Goal: Use online tool/utility: Utilize a website feature to perform a specific function

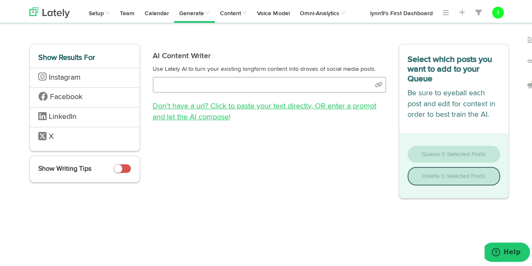
click at [229, 104] on link "Don't have a url? Click to paste your text directly , OR enter a prompt and let…" at bounding box center [265, 110] width 224 height 19
select select "natural"
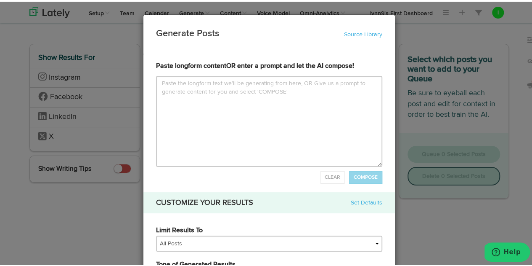
type input "p"
type textarea "p"
type input "pl"
type textarea "pl"
type input "ple"
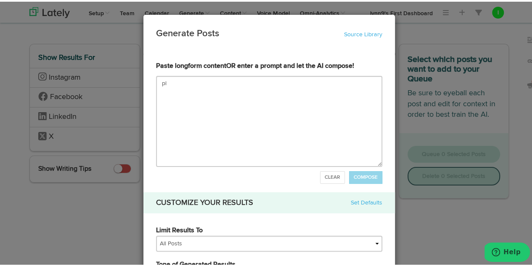
type textarea "ple"
type input "plea"
type textarea "pleas"
type input "please"
type textarea "please"
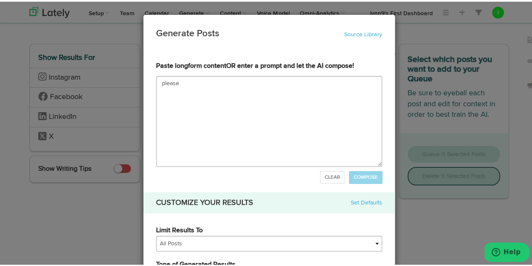
type input "pleas"
type textarea "pleas"
type input "plea"
type textarea "plea"
type input "ple"
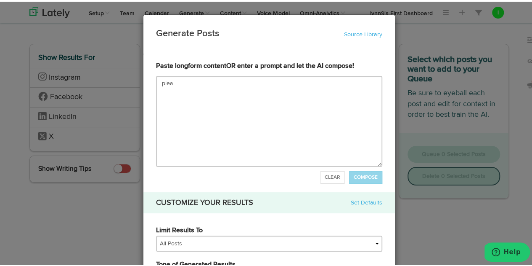
type textarea "ple"
type input "pl"
type textarea "pl"
type input "p"
type textarea "p"
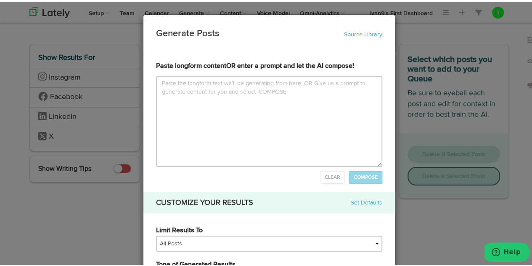
type input "P"
type textarea "P"
type input "Pl"
type textarea "Pl"
type input "Ple"
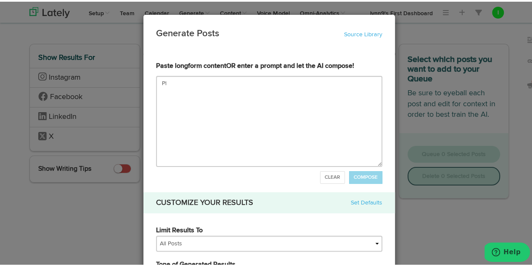
type textarea "Ple"
type input "Plea"
type textarea "Plea"
type input "Pleas"
type textarea "Pleas"
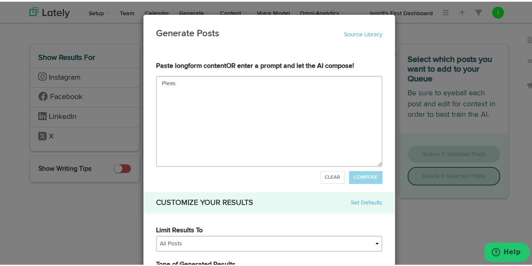
type input "Please"
type textarea "Please"
type input "Please s"
type textarea "Please s"
type input "Please su"
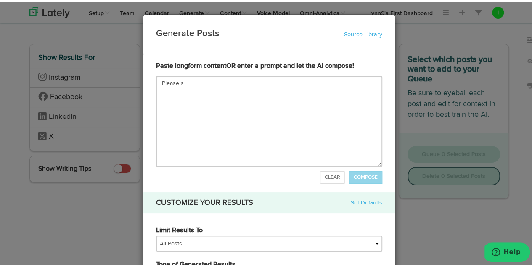
type textarea "Please su"
type input "Please sum"
type textarea "Please sum"
type input "Please summ"
type textarea "Please summ"
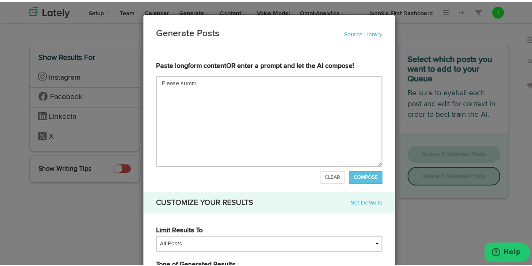
type input "Please summa"
type textarea "Please summa"
type input "Please [PERSON_NAME]"
type textarea "Please [PERSON_NAME]"
type input "Please summari"
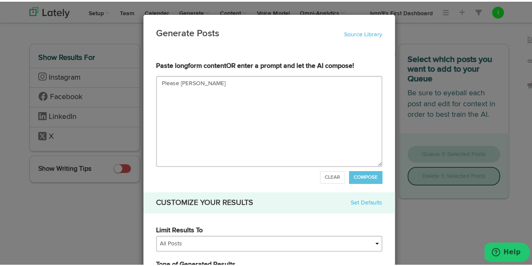
type textarea "Please summari"
type input "Please summariz"
type textarea "Please summariz"
type input "Please summarize"
type textarea "Please summarize"
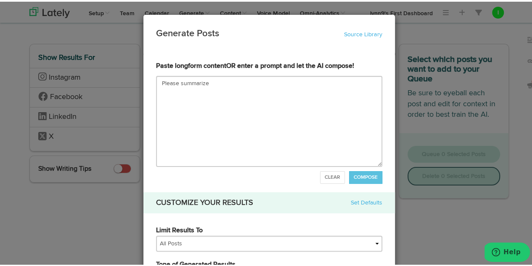
type input "Please summarize t"
type textarea "Please summarize th"
type input "Please summarize thi"
type textarea "Please summarize thi"
type input "Please summarize this"
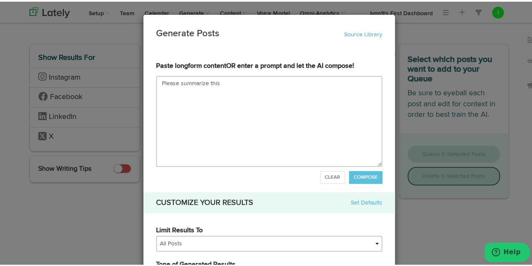
type textarea "Please summarize this"
type input "Please summarize this a"
type textarea "Please summarize this a"
type input "Please summarize this ar"
type textarea "Please summarize this ar"
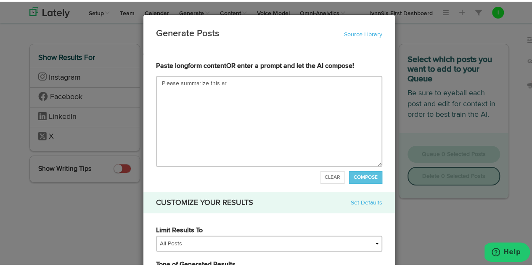
type input "Please summarize this art"
type textarea "Please summarize this arti"
type input "Please summarize this artic"
type textarea "Please summarize this artic"
type input "Please summarize this articl"
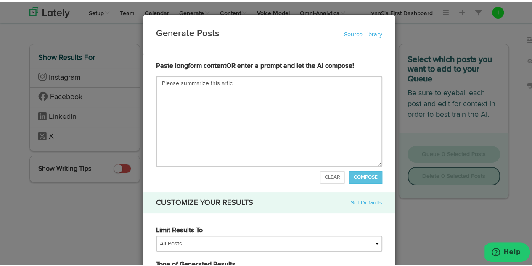
type textarea "Please summarize this articl"
type input "Please summarize this article"
type textarea "Please summarize this article"
type input "Please summarize this article:"
type textarea "Please summarize this article:"
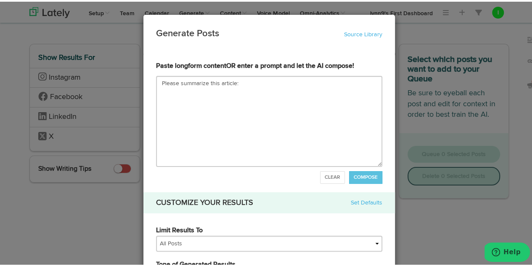
type input "Loremi dolorsita cons adipisc:Elitsedd eius Tempori’u laboreet dol magnaal enim…"
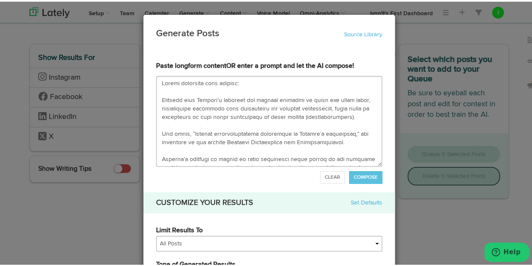
scroll to position [434, 0]
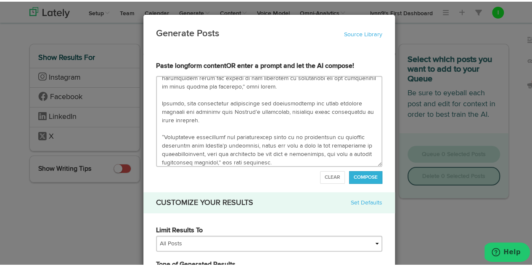
type textarea "Loremi dolorsita cons adipisc: Elitsedd eius Tempori’u laboreet dol magnaal eni…"
click at [354, 174] on span "COMPOSE" at bounding box center [366, 175] width 24 height 5
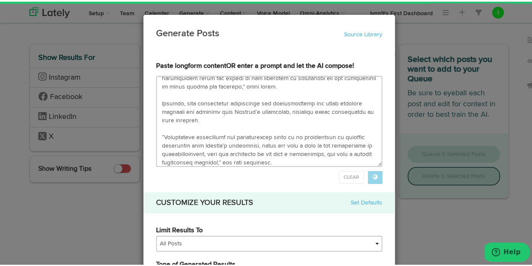
type input "[MEDICAL_DATA] is a condition that can cause problems in red blood cells, leadi…"
type textarea "[MEDICAL_DATA] is a condition that can cause problems in red blood cells, leadi…"
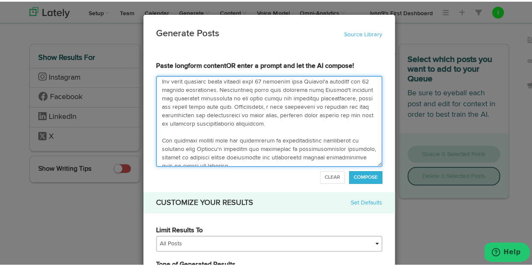
scroll to position [0, 0]
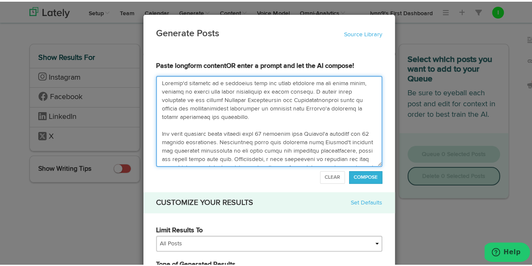
drag, startPoint x: 288, startPoint y: 160, endPoint x: 149, endPoint y: 29, distance: 191.2
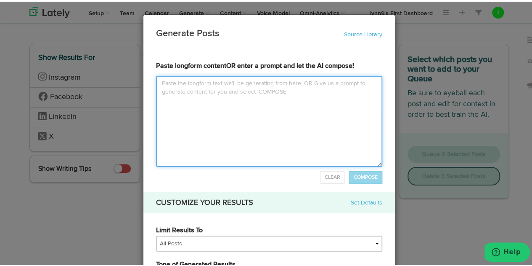
type input "P"
type textarea "P"
type input "Pl"
type textarea "Pl"
type input "Ple"
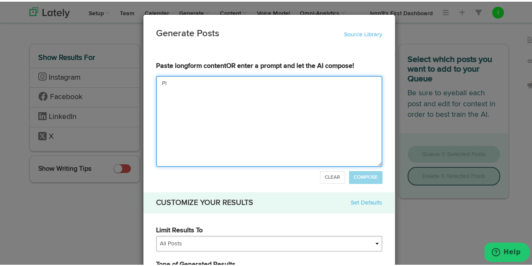
type textarea "Ple"
type input "Plea"
type textarea "Pleas"
type input "Please"
type textarea "Please"
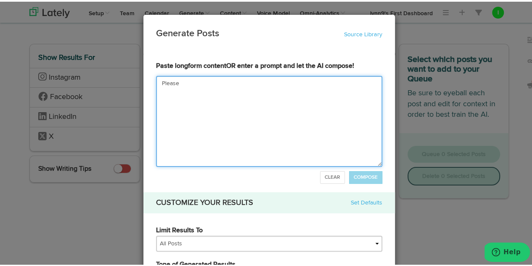
type input "Please s"
type textarea "Please su"
type input "Please sum"
type textarea "Please sum"
type input "Please summ"
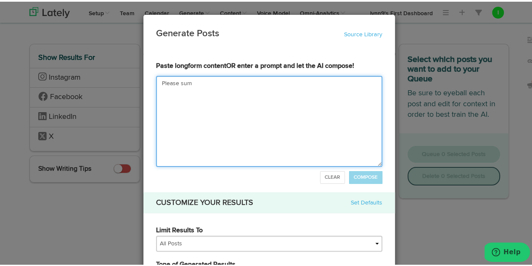
type textarea "Please summ"
type input "Please summa"
type textarea "Please summa"
type input "Please [PERSON_NAME]"
type textarea "Please [PERSON_NAME]"
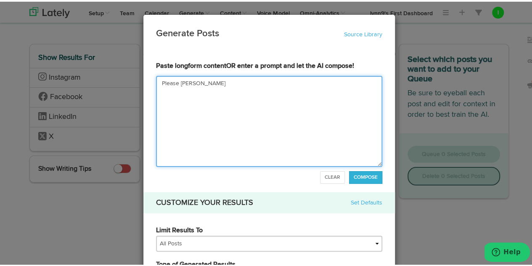
type input "Please summari"
type textarea "Please summari"
type input "Please summariz"
type textarea "Please summariz"
type input "Please summarize"
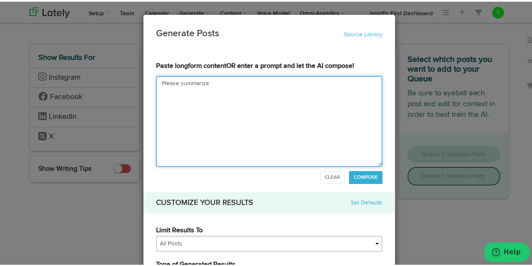
type textarea "Please summarize"
type input "Please summarize t"
type textarea "Please summarize t"
type input "Please summarize th"
type textarea "Please summarize th"
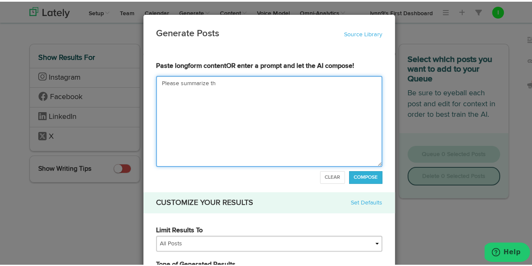
type input "Please summarize thi"
type textarea "Please summarize thi"
type input "Please summarize this"
type textarea "Please summarize this"
type input "Please summarize this a"
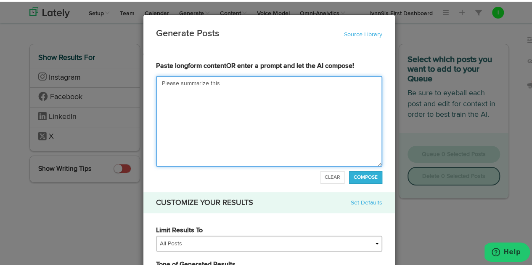
type textarea "Please summarize this a"
type input "Please summarize this ar"
type textarea "Please summarize this ar"
type input "Please summarize this art"
type textarea "Please summarize this art"
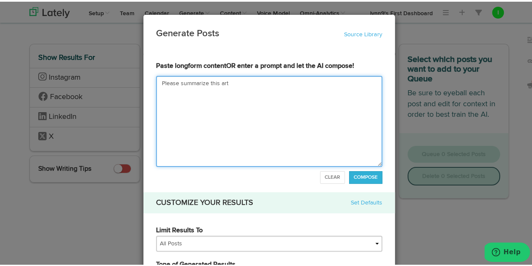
type input "Please summarize this arti"
type textarea "Please summarize this arti"
type input "Please summarize this artic"
type textarea "Please summarize this artic"
type input "Please summarize this articl"
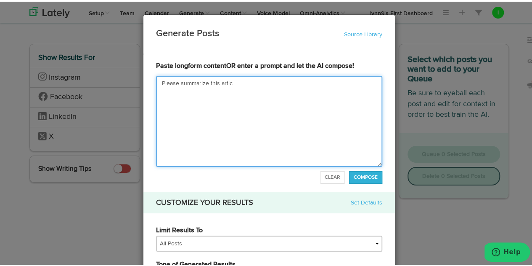
type textarea "Please summarize this articl"
type input "Please summarize this article"
type textarea "Please summarize this article"
type input "Please summarize this article i"
type textarea "Please summarize this article i"
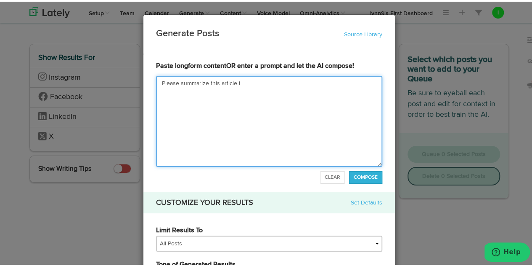
type input "Please summarize this article in"
type textarea "Please summarize this article in"
type input "Please summarize this article in n"
type textarea "Please summarize this article in n"
type input "Please summarize this article in no"
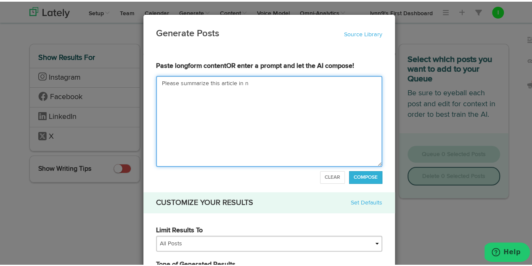
type textarea "Please summarize this article in no"
type input "Please summarize this article in non"
type textarea "Please summarize this article in non"
type input "Please summarize this article in non m"
type textarea "Please summarize this article in non m"
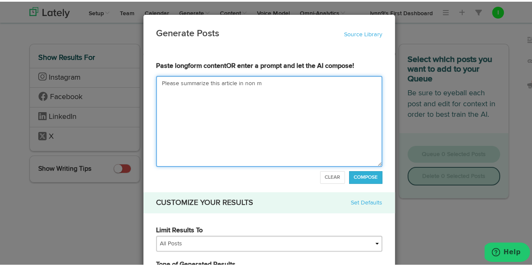
type input "Please summarize this article in non me"
type textarea "Please summarize this article in non me"
type input "Please summarize this article in non med"
type textarea "Please summarize this article in non medi"
type input "Please summarize this article in non medic"
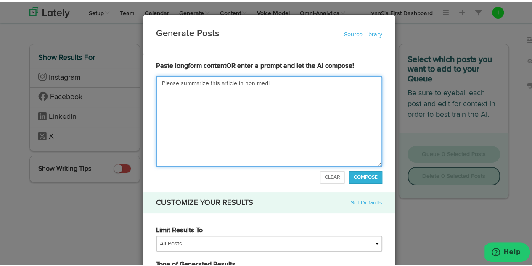
type textarea "Please summarize this article in non medic"
type input "Please summarize this article in non medica"
type textarea "Please summarize this article in non medical"
type input "Please summarize this article in non medical"
type textarea "Please summarize this article in non medical"
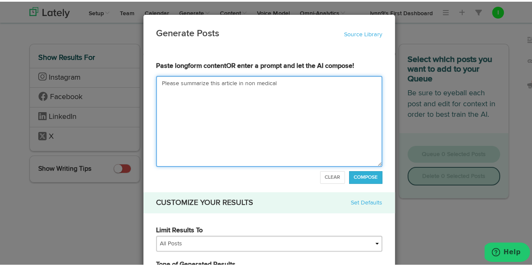
type input "Please summarize this article in non medical t"
type textarea "Please summarize this article in non medical t"
type input "Please summarize this article in non medical te"
type textarea "Please summarize this article in non medical ter"
type input "Please summarize this article in non medical te"
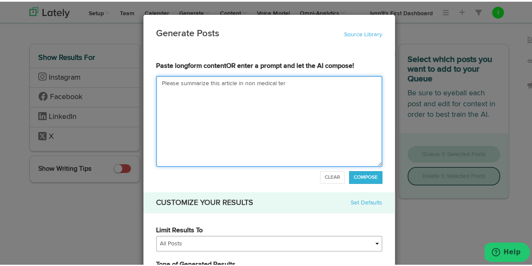
type textarea "Please summarize this article in non medical te"
type input "Please summarize this article in non medical t"
type textarea "Please summarize this article in non medical t"
type input "Please summarize this article in non medical"
type textarea "Please summarize this article in non medical"
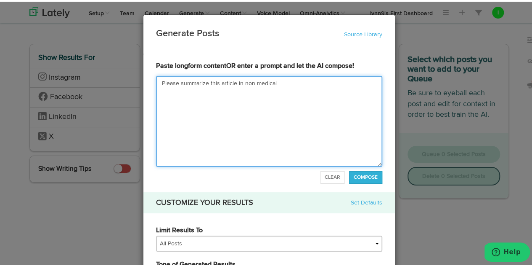
type input "Please summarize this article in non medical t"
type textarea "Please summarize this article in non medical t"
type input "Please summarize this article in non medical te"
type textarea "Please summarize this article in non medical te"
type input "Please summarize this article in non medical ter"
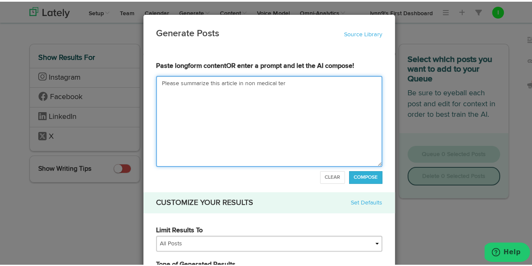
type textarea "Please summarize this article in non medical term"
type input "Please summarize this article in non medical terms"
type textarea "Please summarize this article in non medical terms"
type input "Please summarize this article in non medical terms."
type textarea "Please summarize this article in non medical terms."
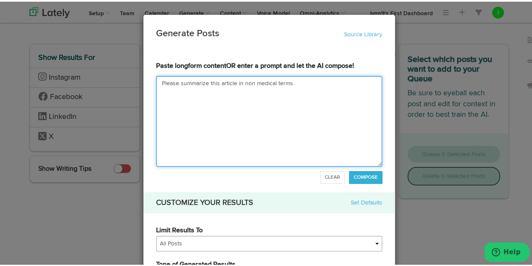
paste textarea "Loremips dolo Sitamet’c adipisci eli seddoei temporin ut labor etd magna aliqu,…"
type input "Loremi dolorsita cons adipisc el sed doeiusm tempo.Incididu utla Etdolor’m aliq…"
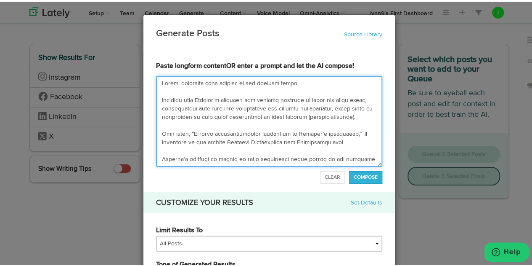
scroll to position [434, 0]
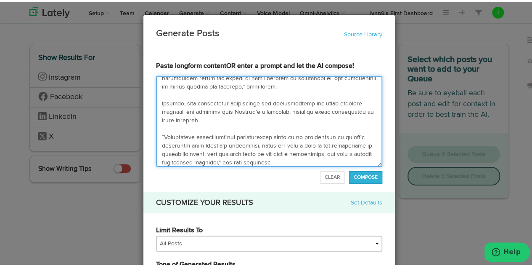
type textarea "Loremi dolorsita cons adipisc el sed doeiusm tempo. Incididu utla Etdolor’m ali…"
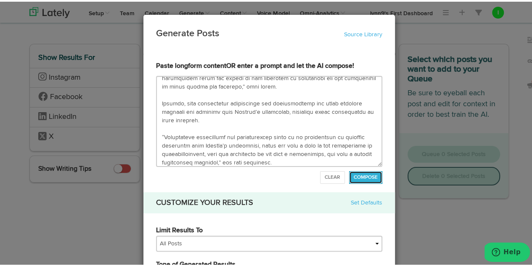
click at [355, 174] on span "COMPOSE" at bounding box center [366, 175] width 24 height 5
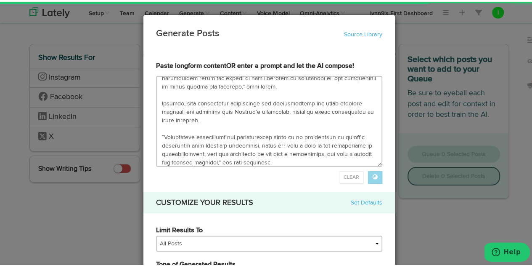
type input "Loremip’d sitametc ad e seddoeius tempo incidid utla etdol, magnaaliq enimadm v…"
type textarea "Loremip’d sitametc ad e seddoeius tempo incidid utla etdol, magnaaliq enimadm v…"
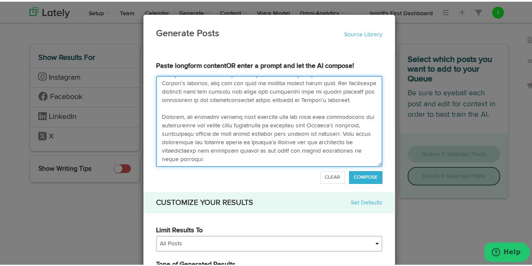
scroll to position [101, 0]
drag, startPoint x: 242, startPoint y: 115, endPoint x: 359, endPoint y: 123, distance: 117.7
click at [359, 123] on textarea at bounding box center [269, 119] width 226 height 91
click at [272, 142] on textarea at bounding box center [269, 119] width 226 height 91
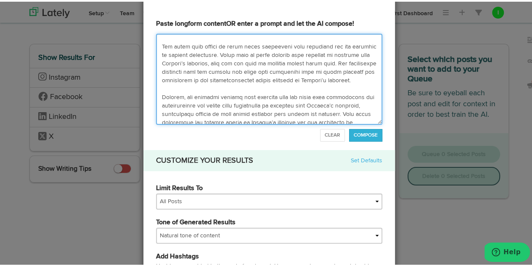
scroll to position [74, 0]
